Goal: Information Seeking & Learning: Understand process/instructions

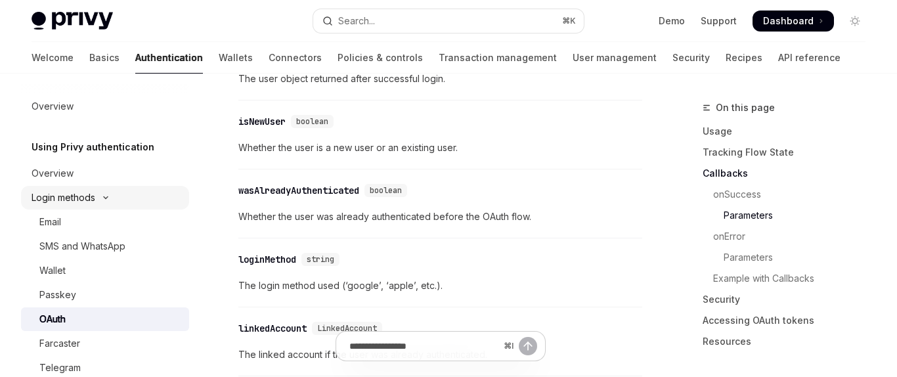
scroll to position [0, 114]
click at [89, 62] on link "Basics" at bounding box center [104, 58] width 30 height 32
type textarea "*"
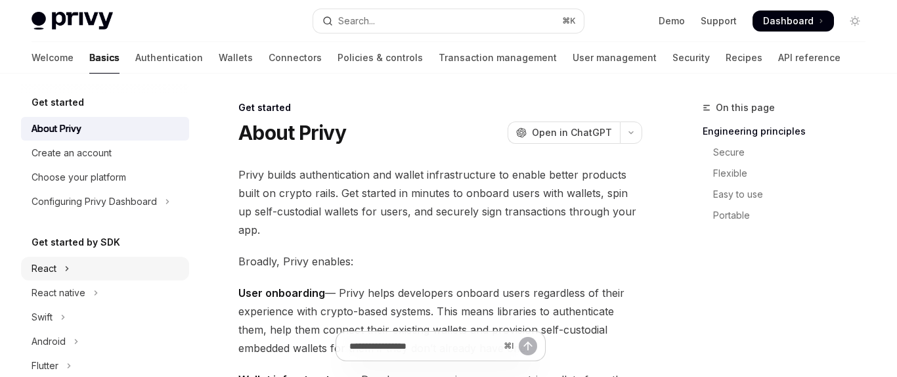
click at [79, 275] on button "React" at bounding box center [105, 269] width 168 height 24
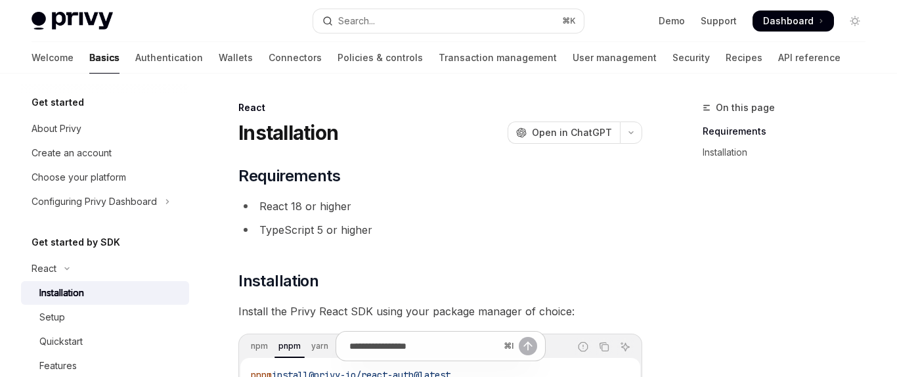
click at [103, 295] on div "Installation" at bounding box center [110, 293] width 142 height 16
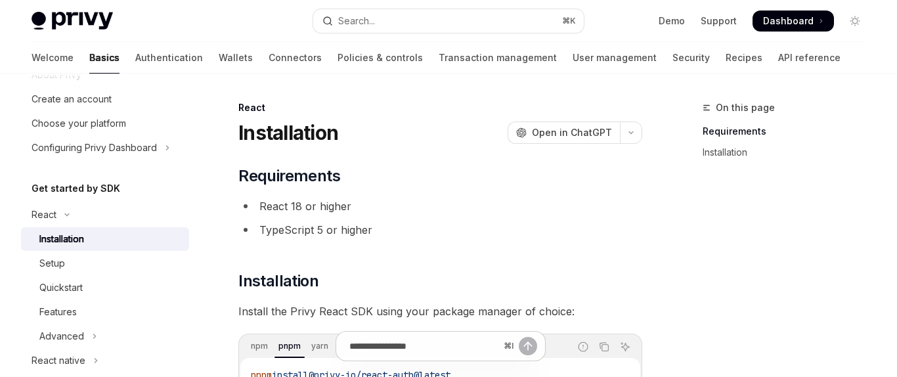
scroll to position [83, 0]
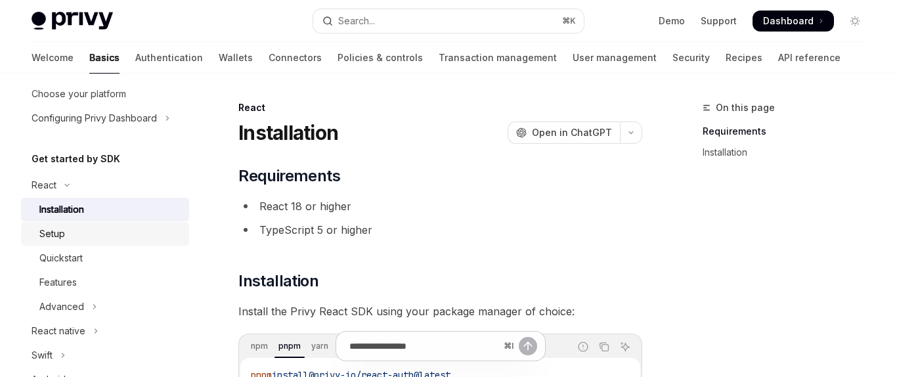
click at [107, 240] on div "Setup" at bounding box center [110, 234] width 142 height 16
type textarea "*"
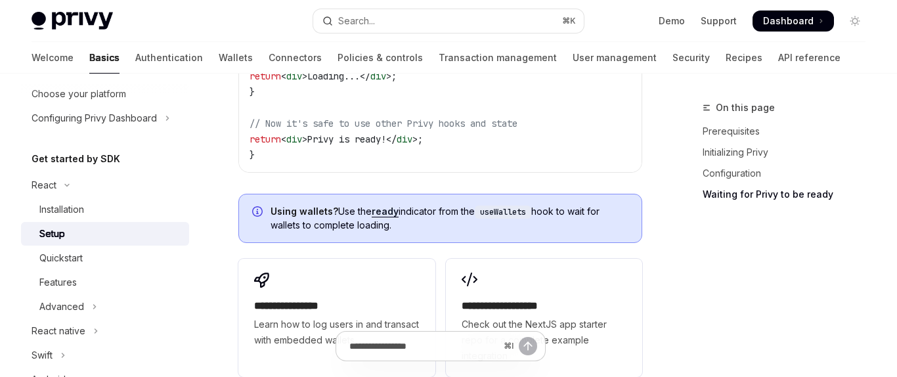
scroll to position [1723, 0]
